Goal: Task Accomplishment & Management: Manage account settings

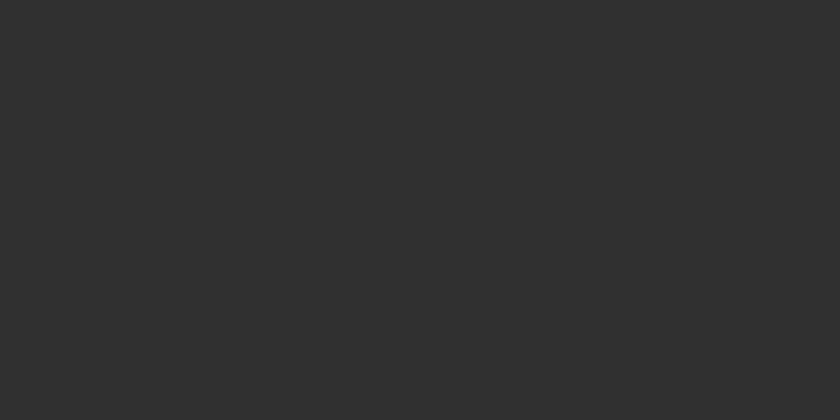
select select "10"
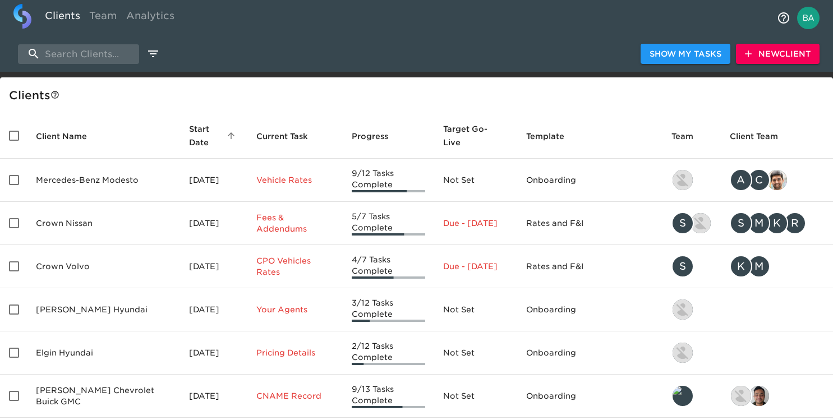
click at [97, 65] on div "Show My Tasks New Client" at bounding box center [416, 54] width 833 height 36
click at [91, 54] on input "c" at bounding box center [78, 54] width 121 height 20
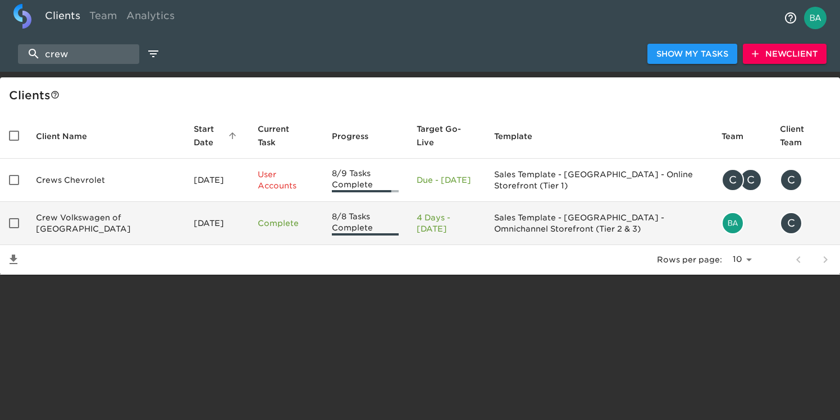
type input "crew"
click at [106, 227] on td "Crew Volkswagen of [GEOGRAPHIC_DATA]" at bounding box center [106, 223] width 158 height 43
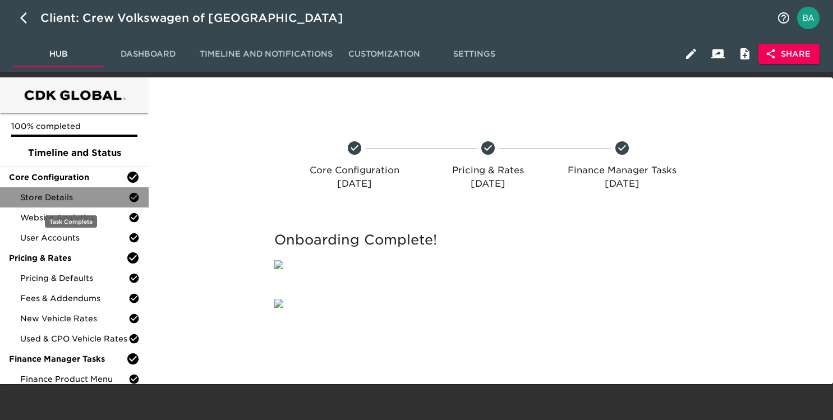
click at [97, 199] on span "Store Details" at bounding box center [74, 197] width 108 height 11
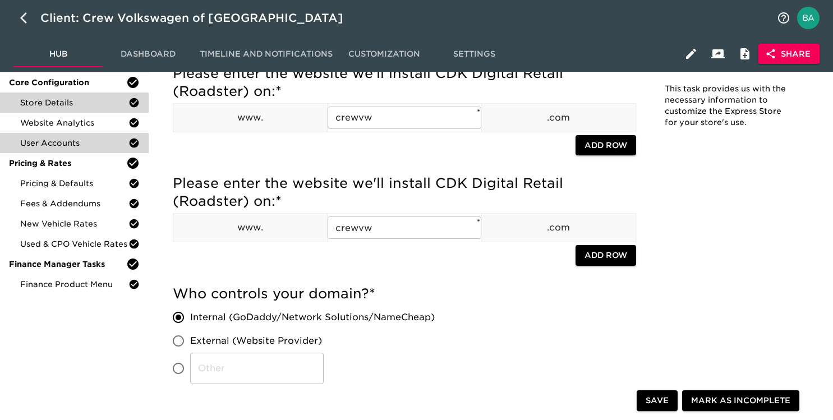
scroll to position [85, 0]
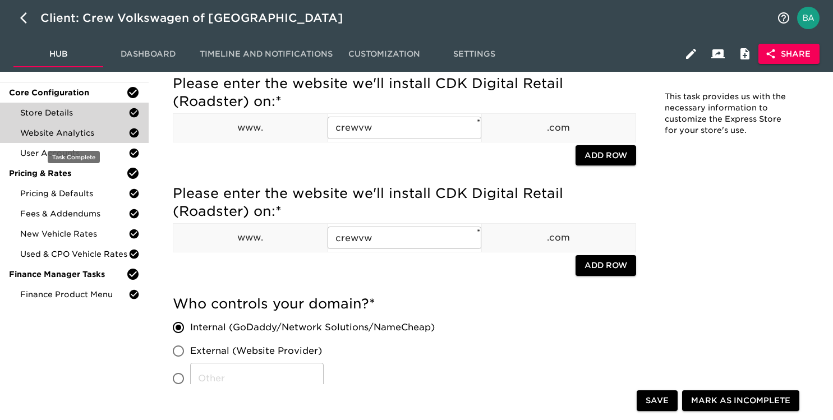
click at [74, 136] on span "Website Analytics" at bounding box center [74, 132] width 108 height 11
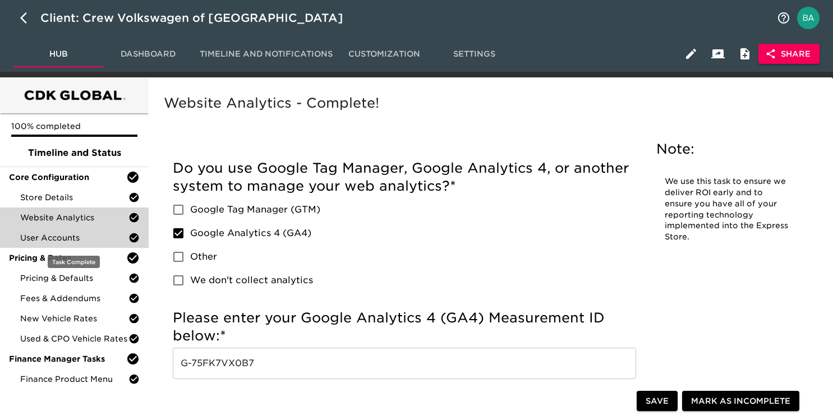
click at [94, 237] on span "User Accounts" at bounding box center [74, 237] width 108 height 11
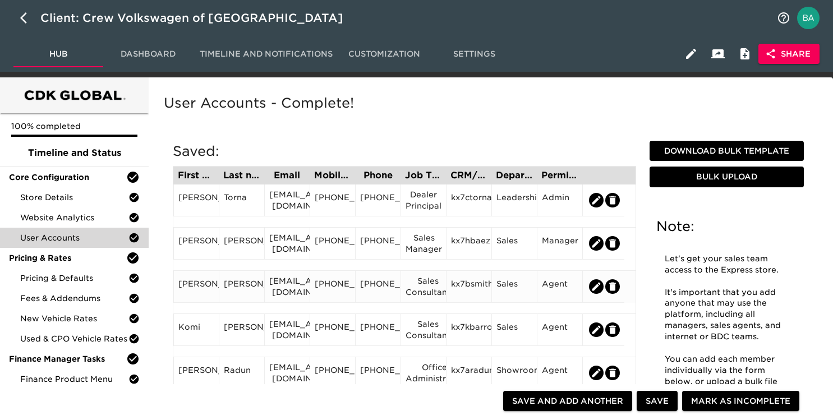
scroll to position [63, 0]
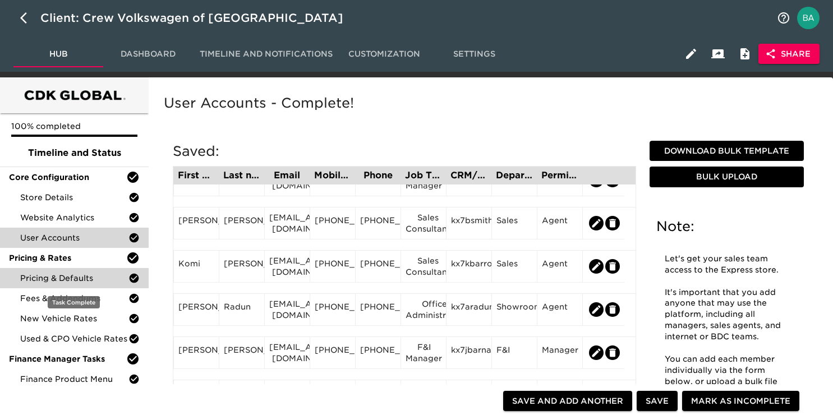
click at [74, 277] on span "Pricing & Defaults" at bounding box center [74, 278] width 108 height 11
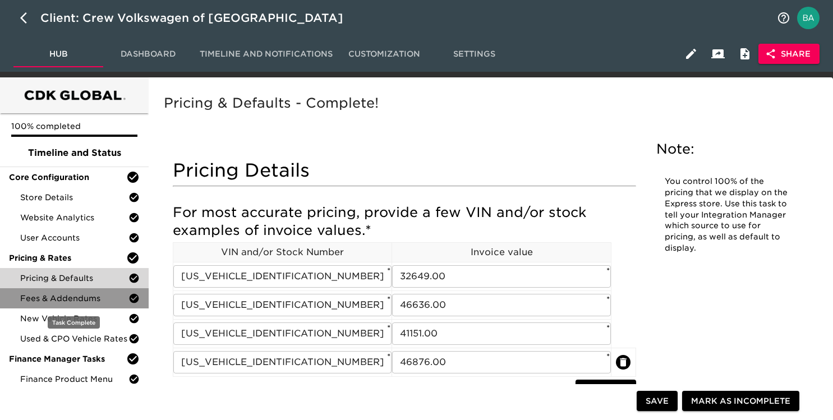
click at [75, 303] on span "Fees & Addendums" at bounding box center [74, 298] width 108 height 11
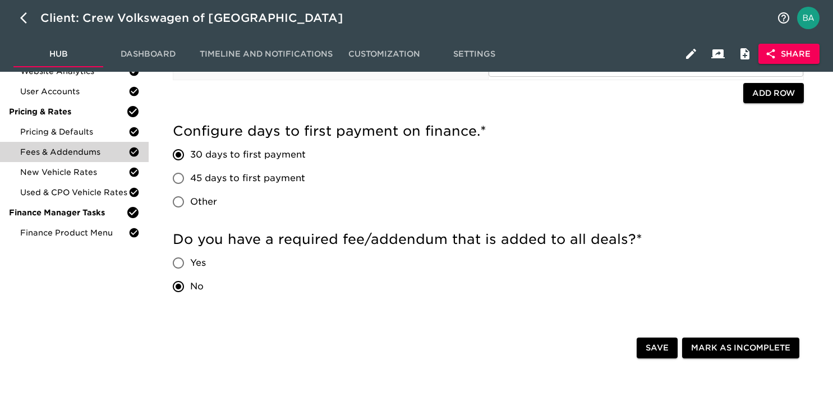
scroll to position [150, 0]
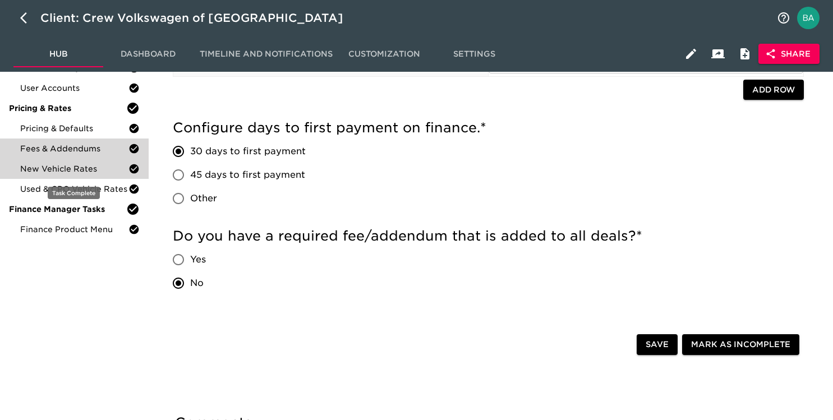
click at [76, 171] on span "New Vehicle Rates" at bounding box center [74, 168] width 108 height 11
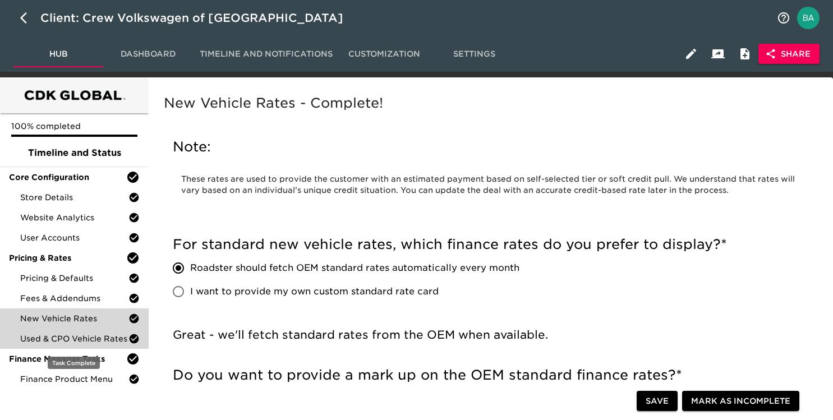
click at [69, 347] on div "Used & CPO Vehicle Rates" at bounding box center [74, 339] width 149 height 20
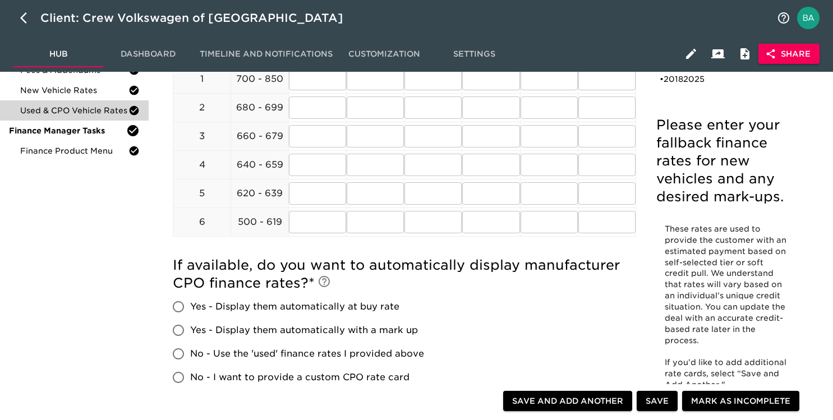
scroll to position [237, 0]
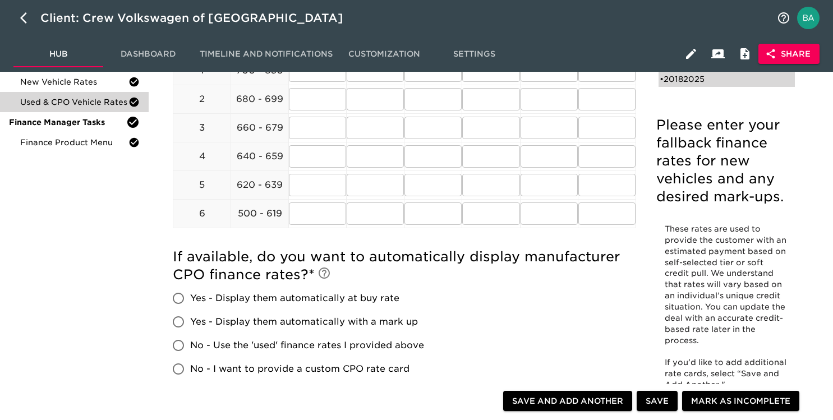
click at [677, 80] on div "• 20182025" at bounding box center [719, 79] width 118 height 11
type input "2018"
type input "2025"
radio input "true"
type input "1.00"
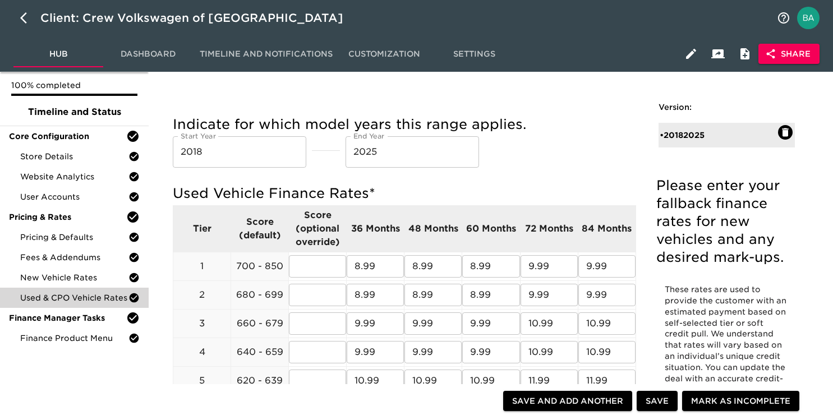
scroll to position [11, 0]
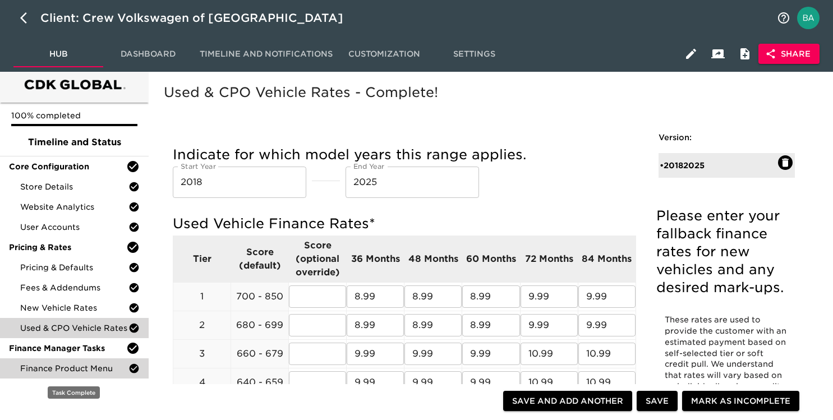
click at [36, 367] on span "Finance Product Menu" at bounding box center [74, 368] width 108 height 11
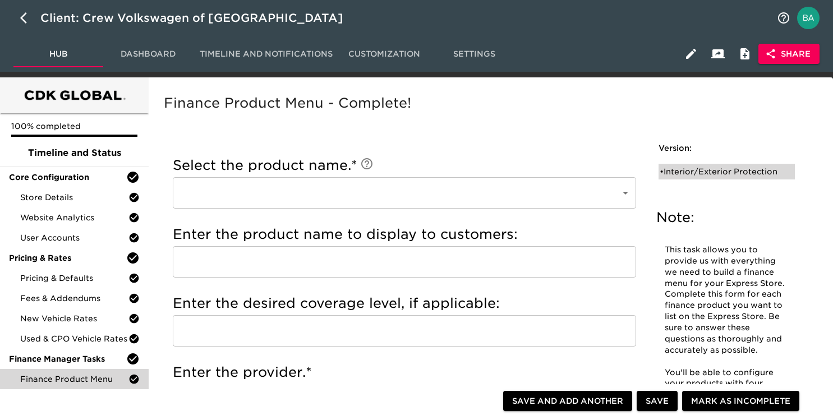
click at [670, 176] on div "• Interior/Exterior Protection" at bounding box center [719, 171] width 118 height 11
type input "Interior/Exterior Protection"
type input "Simoniz Clearcoat"
type input "Simoniz"
checkbox input "true"
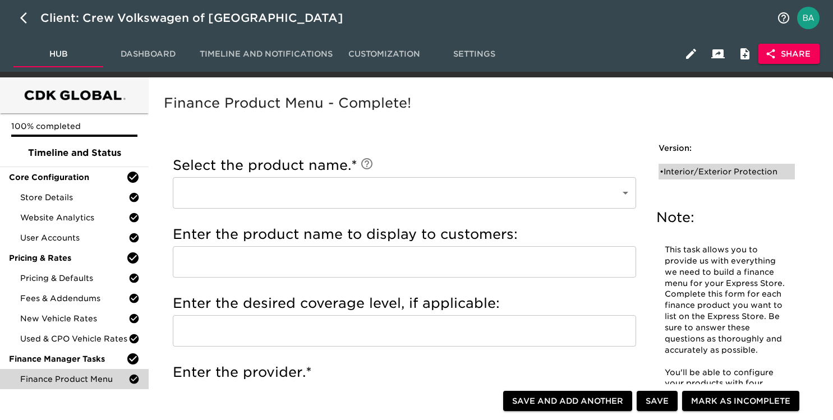
checkbox input "true"
radio input "true"
type input "999.00"
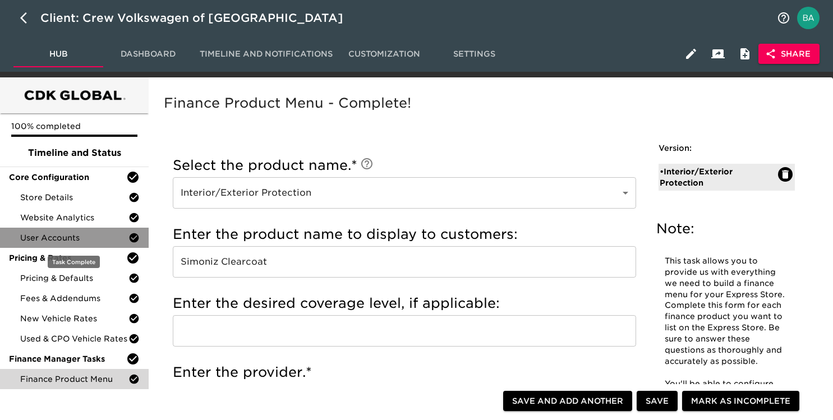
click at [52, 244] on div "User Accounts" at bounding box center [74, 238] width 149 height 20
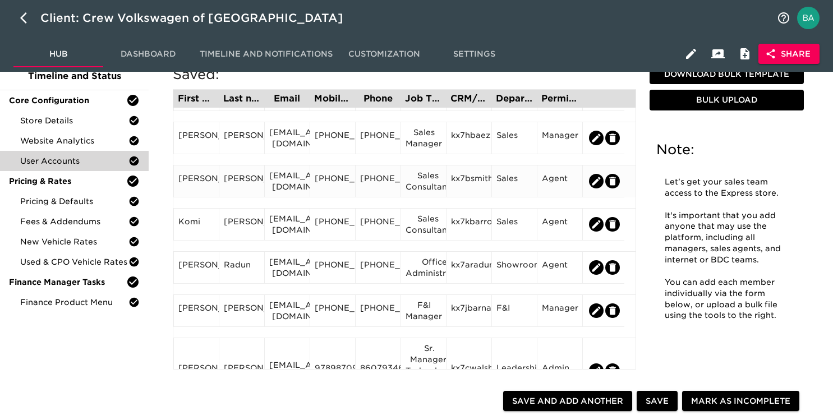
scroll to position [63, 0]
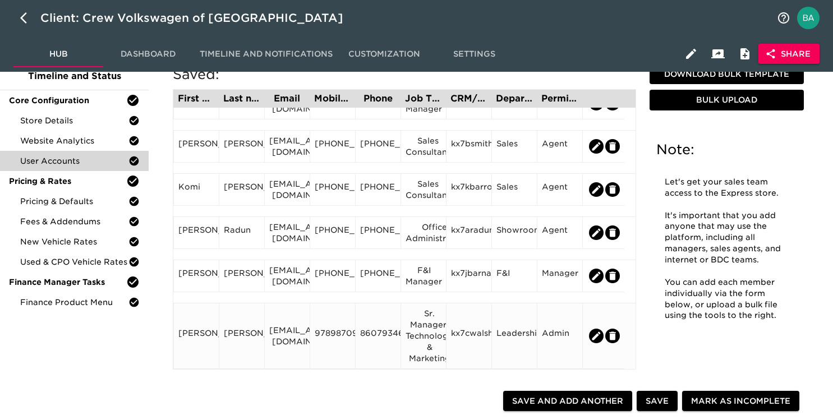
click at [327, 352] on div "9789870963" at bounding box center [332, 337] width 45 height 66
click at [326, 350] on div "9789870963" at bounding box center [332, 337] width 45 height 66
click at [321, 327] on div "9789870963" at bounding box center [332, 337] width 45 height 66
click at [323, 332] on div "9789870963" at bounding box center [333, 336] width 36 height 17
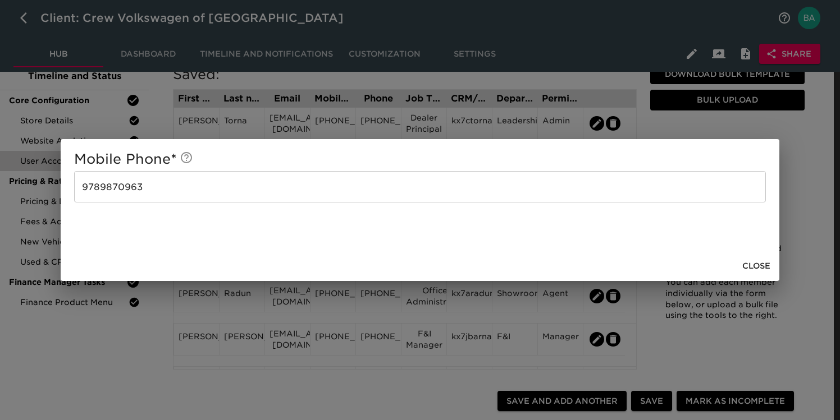
click at [240, 360] on div "Mobile Phone * [PHONE_NUMBER] ​ Close" at bounding box center [420, 210] width 840 height 420
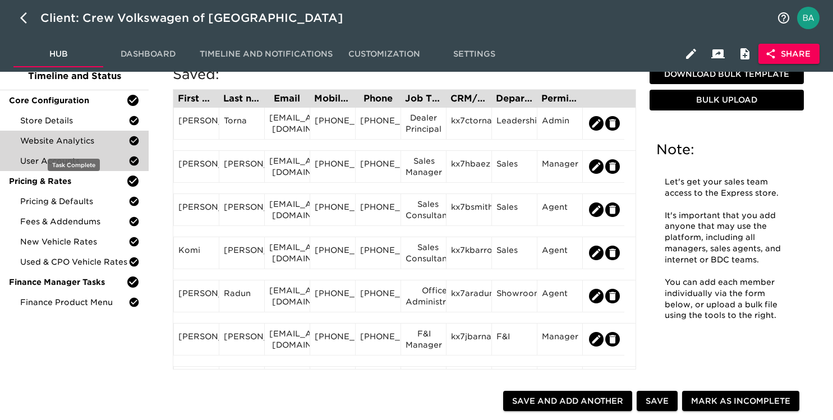
click at [64, 143] on span "Website Analytics" at bounding box center [74, 140] width 108 height 11
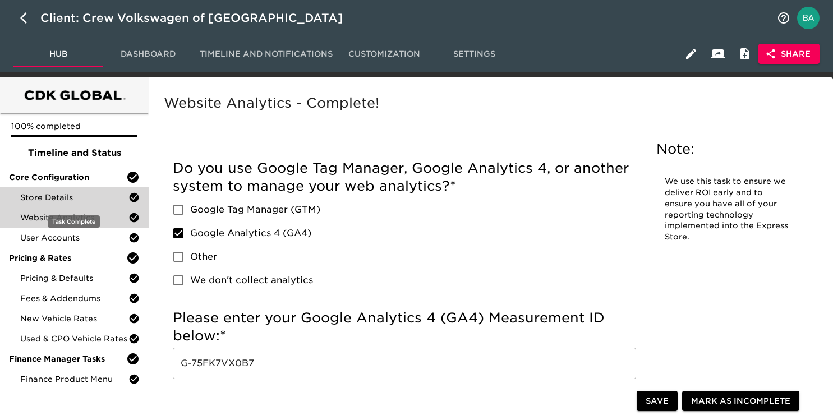
click at [51, 196] on span "Store Details" at bounding box center [74, 197] width 108 height 11
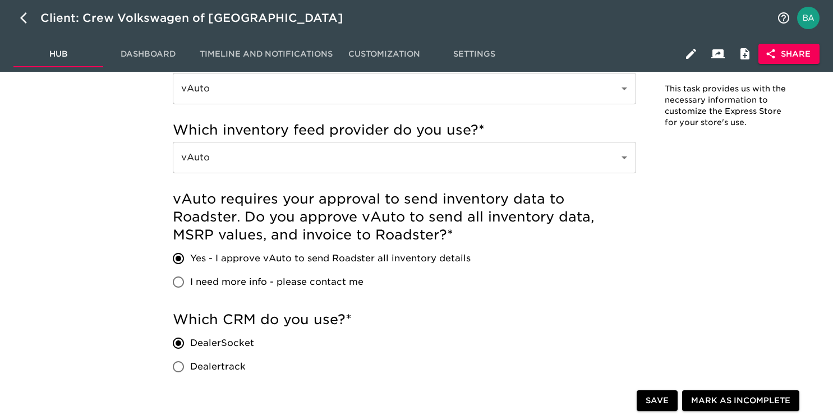
scroll to position [538, 0]
